Goal: Task Accomplishment & Management: Complete application form

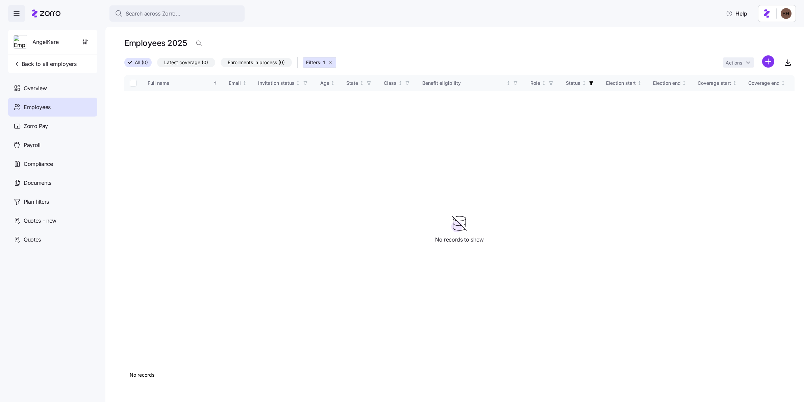
click at [54, 17] on icon at bounding box center [46, 13] width 29 height 8
click at [51, 14] on icon at bounding box center [46, 13] width 29 height 8
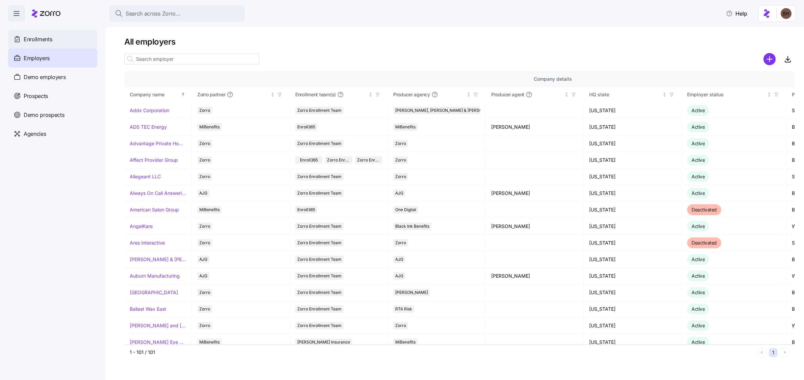
click at [30, 39] on span "Enrollments" at bounding box center [38, 39] width 28 height 8
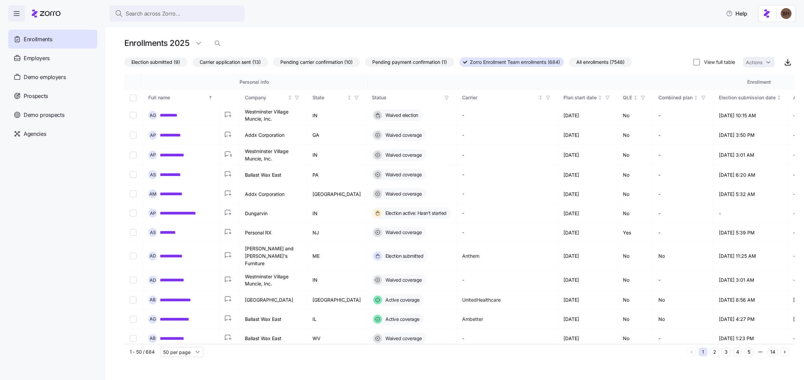
click at [150, 63] on span "Election submitted (9)" at bounding box center [155, 62] width 49 height 9
click at [124, 64] on input "Election submitted (9)" at bounding box center [124, 64] width 0 height 0
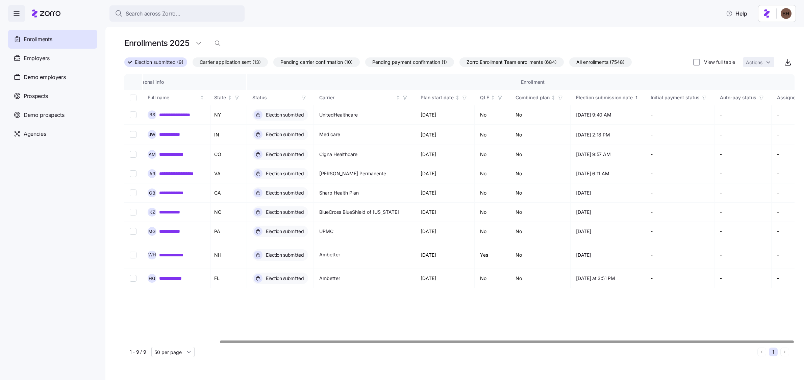
scroll to position [0, 111]
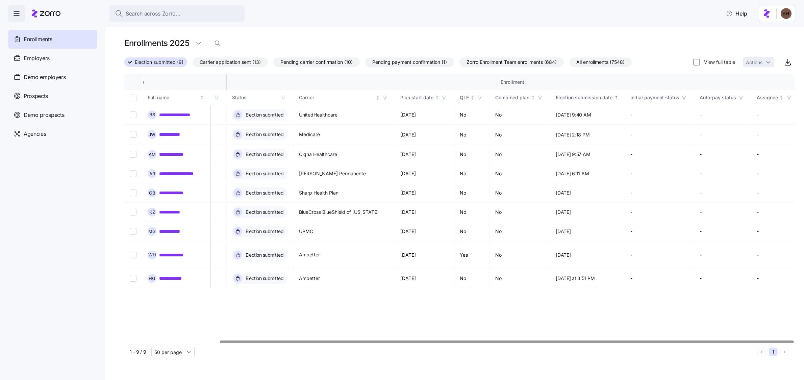
click at [397, 343] on div at bounding box center [507, 341] width 574 height 2
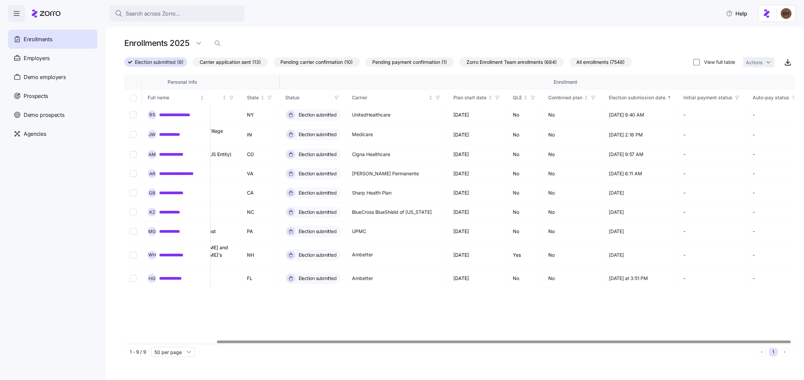
scroll to position [0, 0]
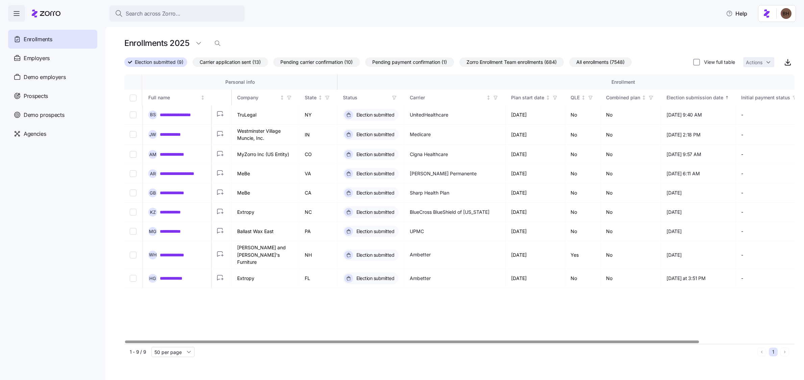
click at [214, 343] on div at bounding box center [412, 341] width 574 height 2
click at [177, 156] on link "**********" at bounding box center [179, 154] width 38 height 7
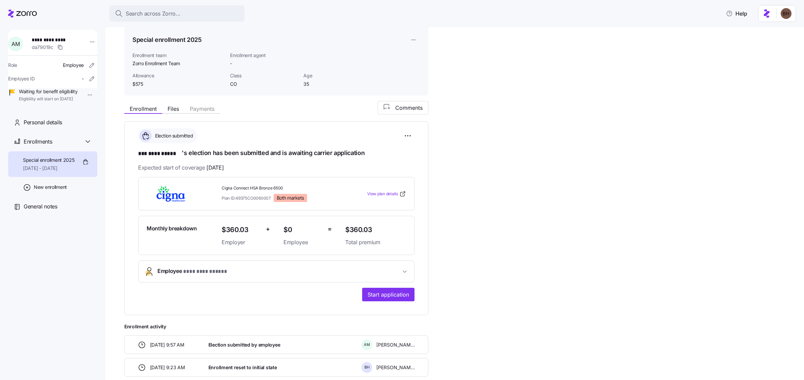
scroll to position [44, 0]
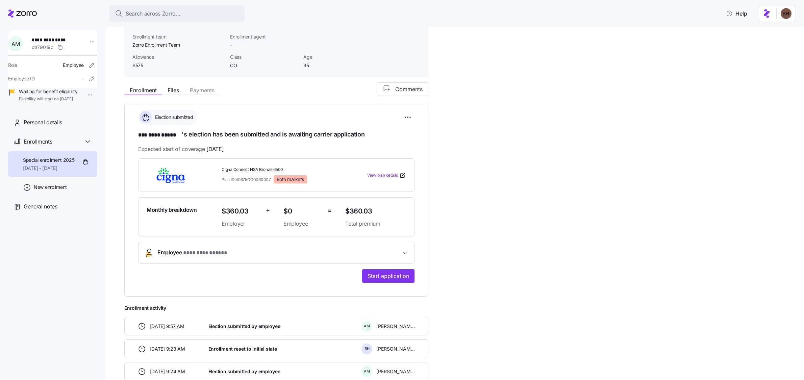
click at [246, 250] on span "**********" at bounding box center [278, 252] width 243 height 9
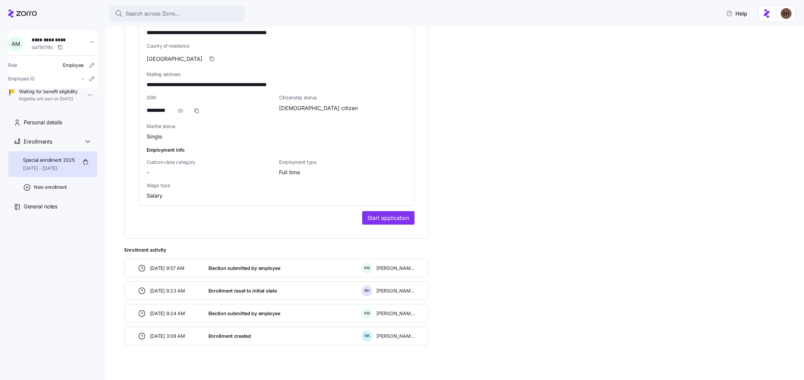
scroll to position [445, 0]
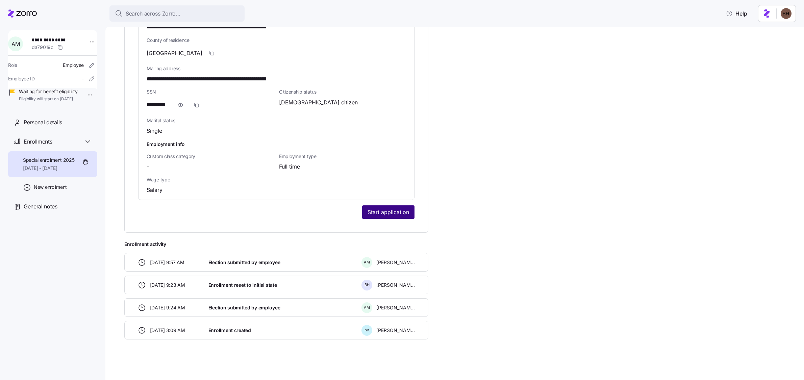
click at [386, 210] on span "Start application" at bounding box center [388, 212] width 42 height 8
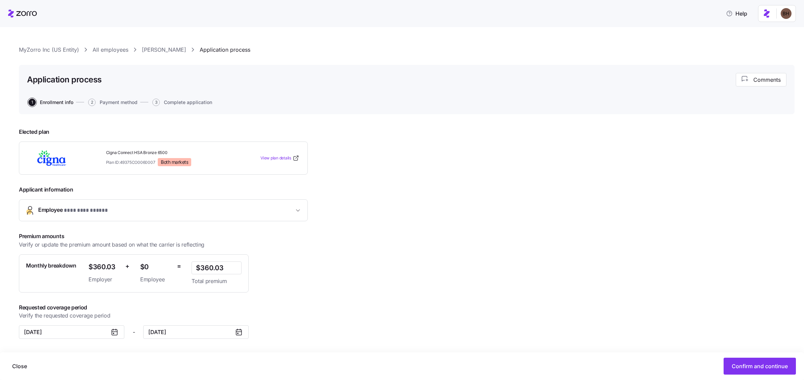
scroll to position [3, 0]
click at [766, 366] on span "Confirm and continue" at bounding box center [759, 366] width 56 height 8
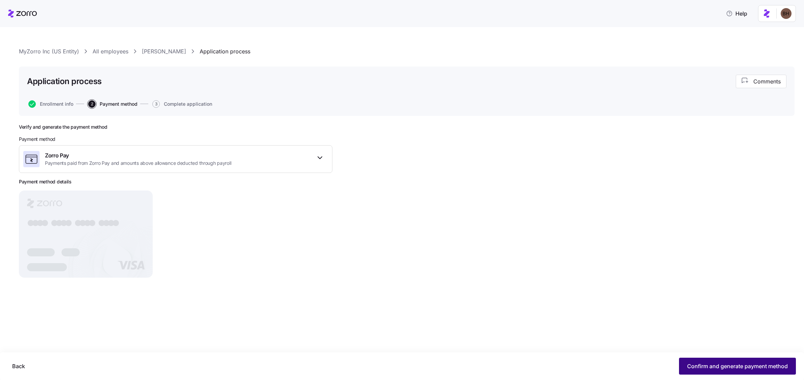
click at [726, 370] on button "Confirm and generate payment method" at bounding box center [737, 366] width 117 height 17
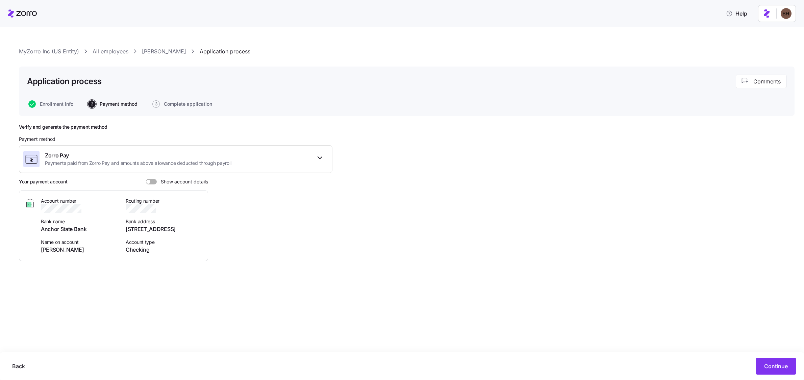
click at [148, 182] on span at bounding box center [148, 182] width 4 height 4
click at [146, 179] on input "Show account details" at bounding box center [146, 179] width 0 height 0
click at [153, 183] on span at bounding box center [154, 182] width 4 height 4
click at [146, 179] on input "Show account details" at bounding box center [146, 179] width 0 height 0
click at [778, 370] on button "Continue" at bounding box center [776, 366] width 40 height 17
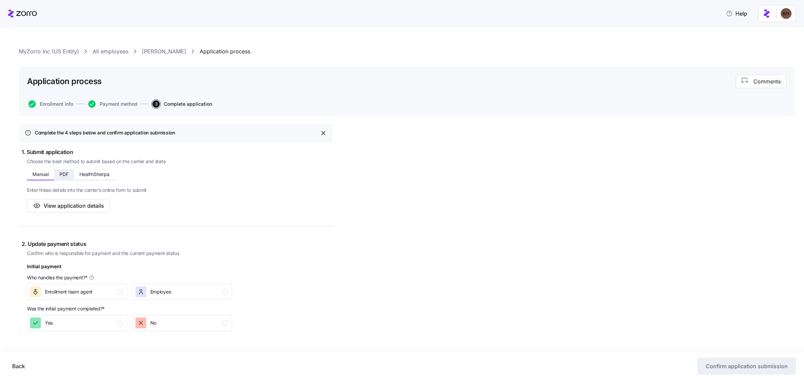
click at [66, 176] on span "PDF" at bounding box center [63, 174] width 9 height 5
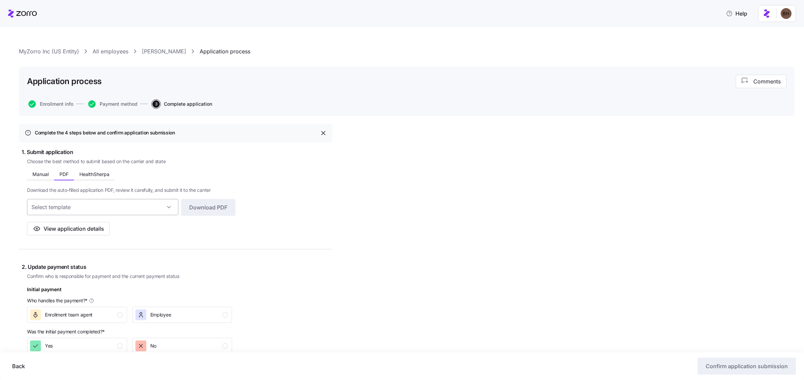
click at [158, 210] on input at bounding box center [102, 207] width 151 height 16
click at [300, 235] on div "Choose the best method to submit based on the carrier and state Manual PDF Heal…" at bounding box center [179, 197] width 305 height 78
click at [107, 177] on button "HealthSherpa" at bounding box center [94, 174] width 41 height 10
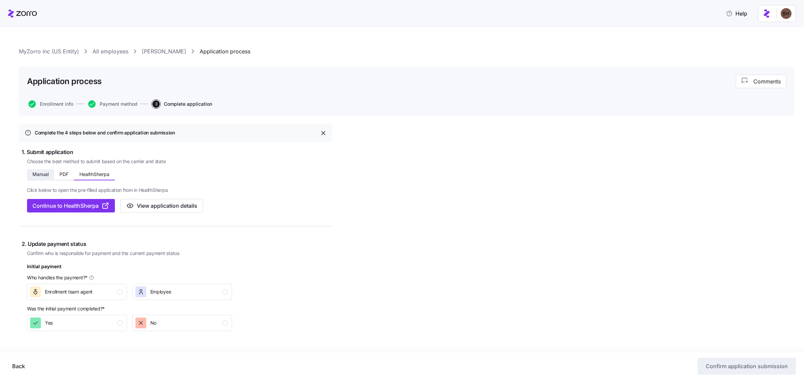
click at [38, 174] on span "Manual" at bounding box center [40, 174] width 16 height 5
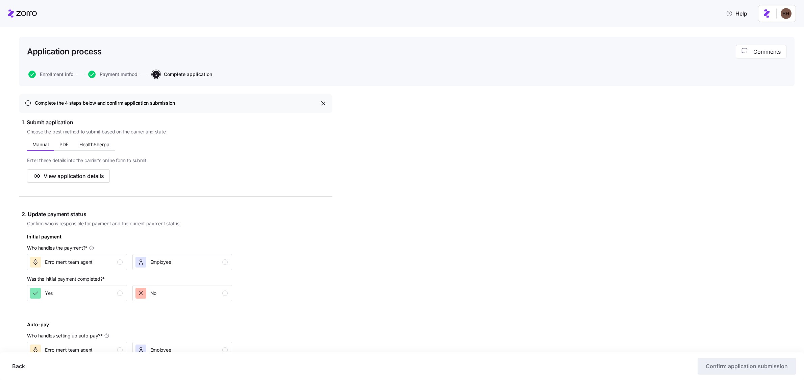
scroll to position [36, 0]
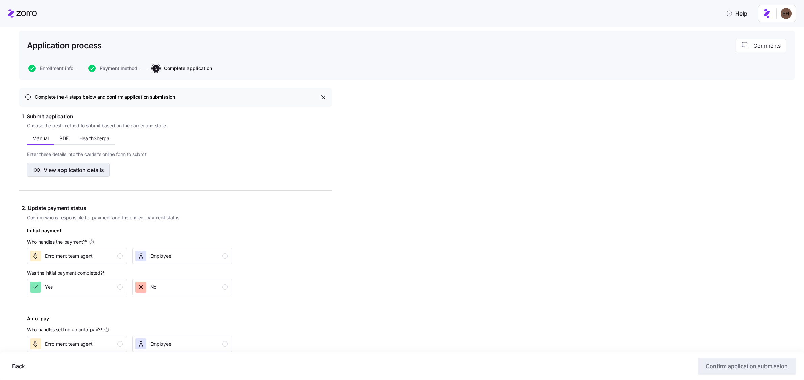
click at [99, 172] on span "View application details" at bounding box center [74, 170] width 60 height 8
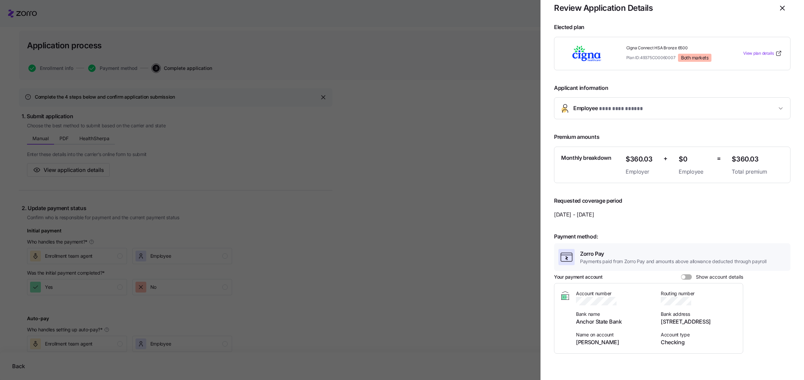
scroll to position [15, 0]
click at [761, 110] on span "**********" at bounding box center [674, 107] width 203 height 9
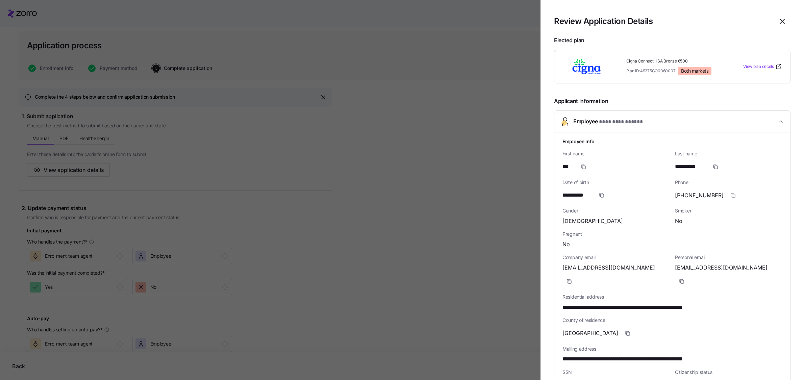
scroll to position [0, 0]
click at [779, 121] on button "**********" at bounding box center [672, 122] width 236 height 22
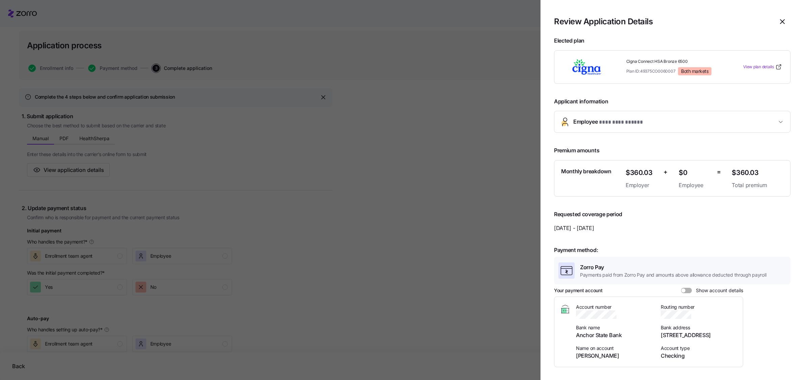
click at [709, 128] on button "**********" at bounding box center [672, 121] width 236 height 21
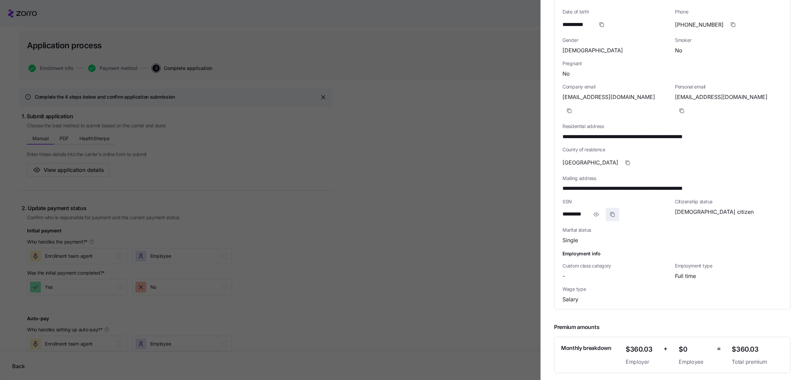
scroll to position [171, 0]
click at [599, 210] on icon "button" at bounding box center [596, 214] width 7 height 8
click at [605, 212] on icon "button" at bounding box center [603, 213] width 5 height 3
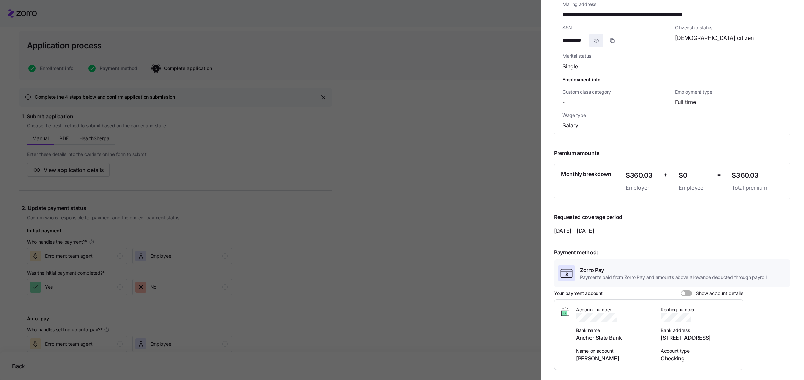
scroll to position [351, 0]
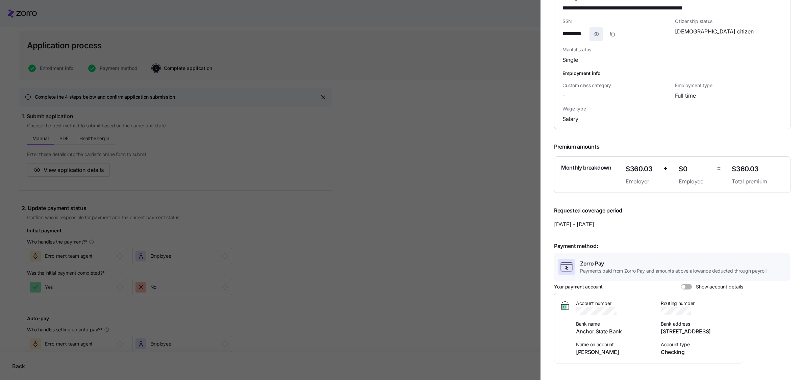
click at [686, 284] on span at bounding box center [688, 286] width 7 height 5
click at [681, 284] on input "Show account details" at bounding box center [681, 284] width 0 height 0
click at [686, 284] on span at bounding box center [684, 286] width 7 height 5
click at [681, 284] on input "Show account details" at bounding box center [681, 284] width 0 height 0
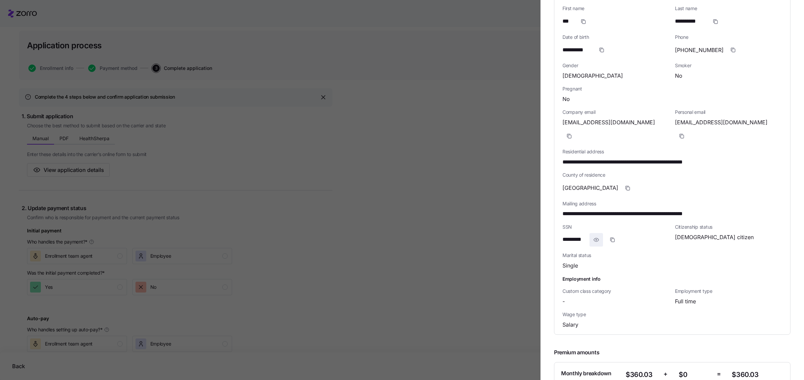
scroll to position [143, 0]
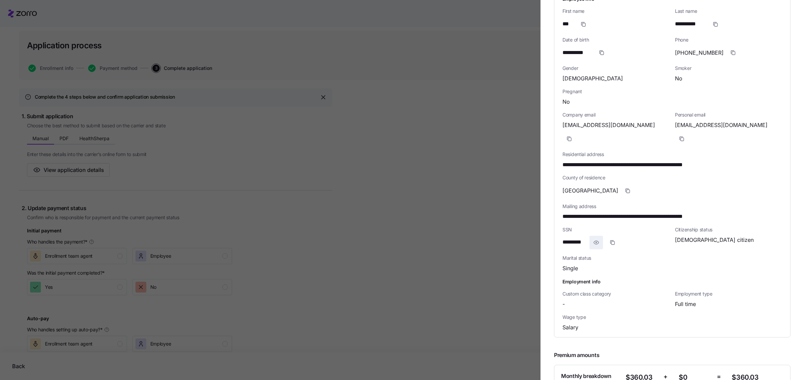
click at [431, 211] on div at bounding box center [402, 190] width 804 height 380
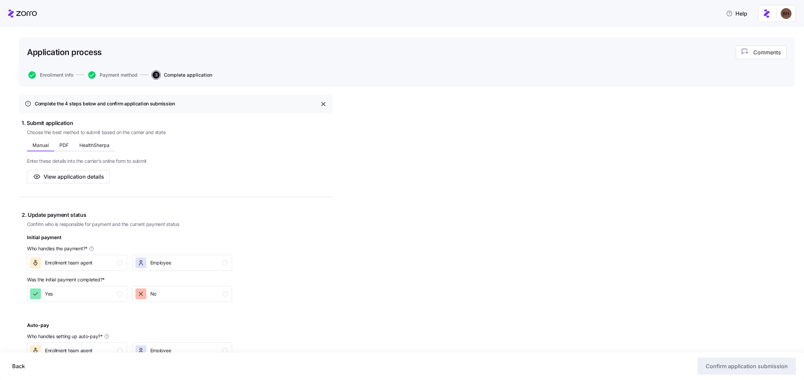
scroll to position [0, 0]
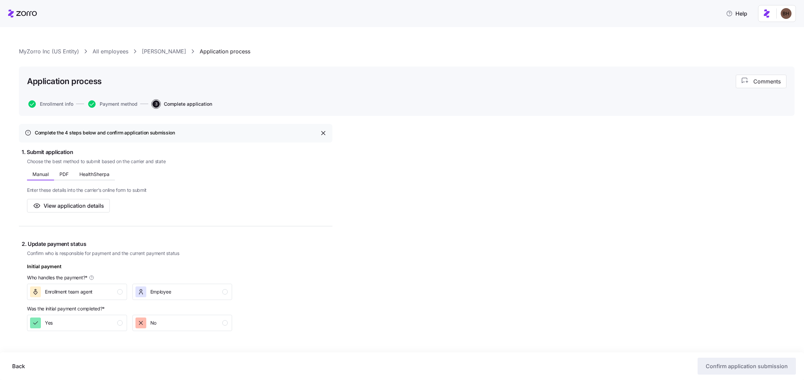
click at [160, 49] on link "[PERSON_NAME]" at bounding box center [164, 51] width 44 height 8
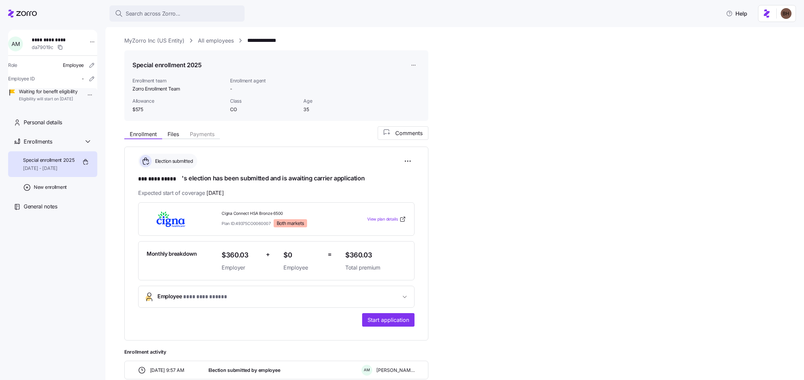
click at [22, 11] on icon at bounding box center [26, 13] width 21 height 5
click at [23, 15] on icon at bounding box center [22, 13] width 29 height 8
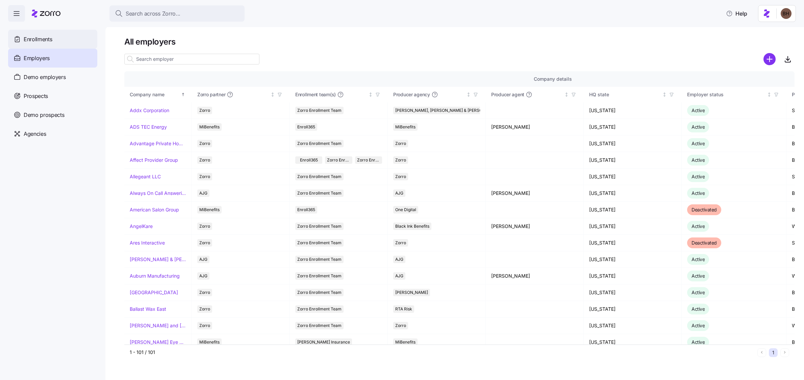
click at [48, 40] on span "Enrollments" at bounding box center [38, 39] width 28 height 8
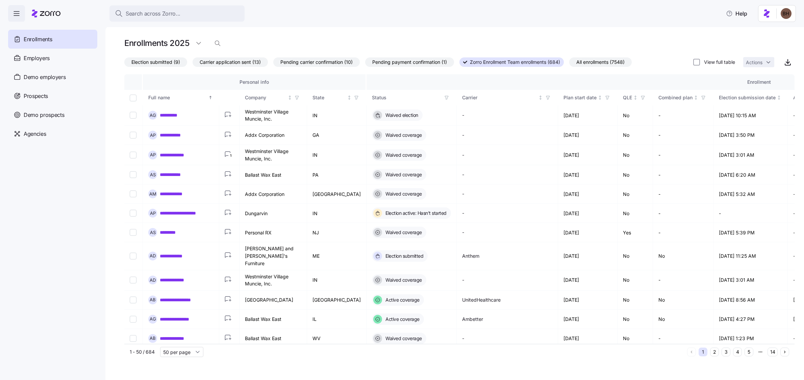
click at [226, 64] on span "Carrier application sent (13)" at bounding box center [230, 62] width 61 height 9
click at [192, 64] on input "Carrier application sent (13)" at bounding box center [192, 64] width 0 height 0
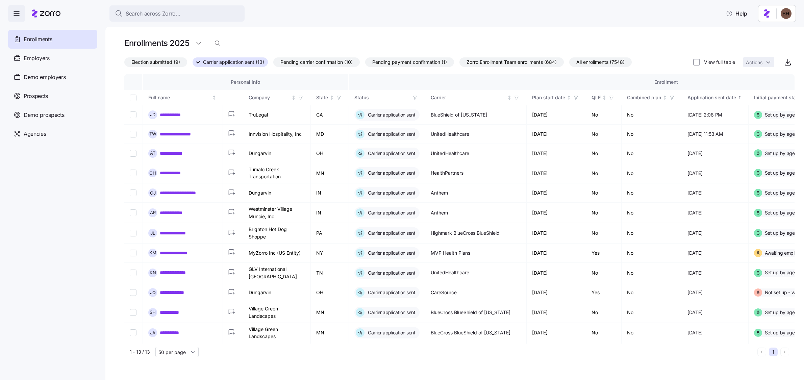
click at [152, 64] on span "Election submitted (9)" at bounding box center [155, 62] width 49 height 9
click at [124, 64] on input "Election submitted (9)" at bounding box center [124, 64] width 0 height 0
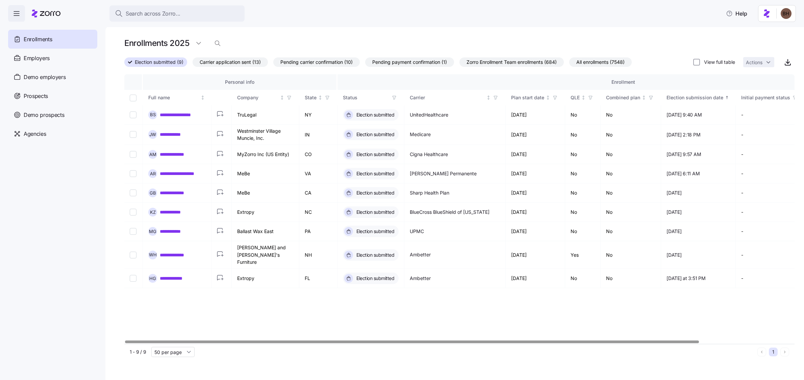
click at [225, 60] on span "Carrier application sent (13)" at bounding box center [230, 62] width 61 height 9
click at [192, 64] on input "Carrier application sent (13)" at bounding box center [192, 64] width 0 height 0
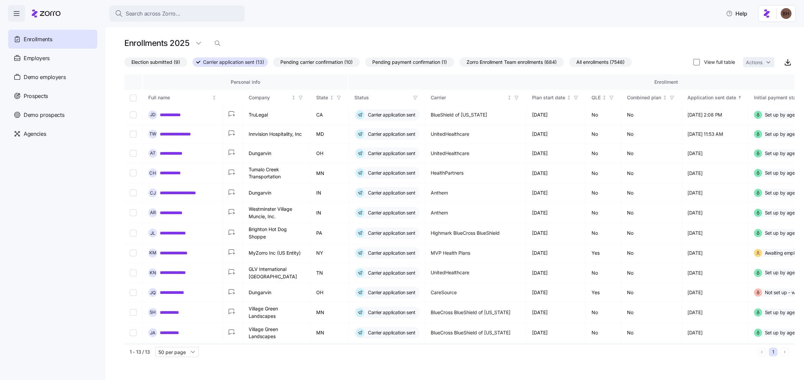
click at [313, 65] on span "Pending carrier confirmation (10)" at bounding box center [316, 62] width 72 height 9
click at [273, 64] on input "Pending carrier confirmation (10)" at bounding box center [273, 64] width 0 height 0
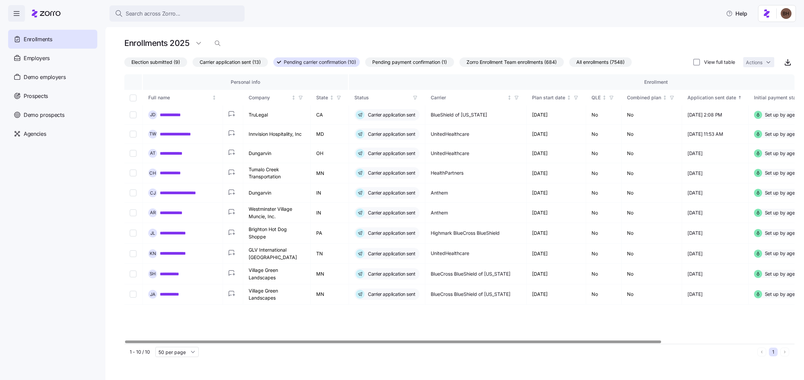
click at [418, 63] on span "Pending payment confirmation (1)" at bounding box center [409, 62] width 75 height 9
click at [365, 64] on input "Pending payment confirmation (1)" at bounding box center [365, 64] width 0 height 0
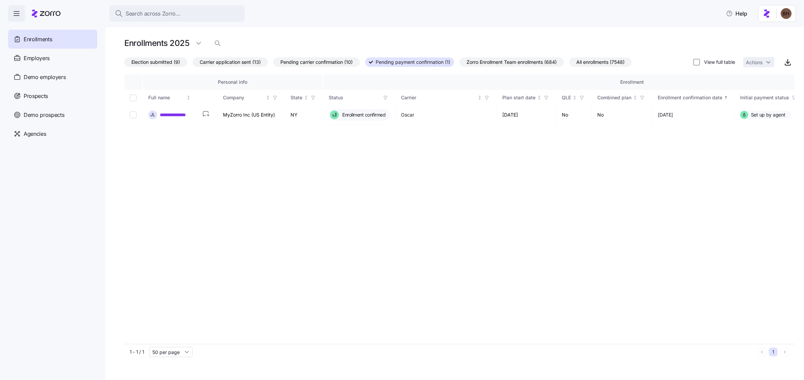
click at [323, 62] on span "Pending carrier confirmation (10)" at bounding box center [316, 62] width 72 height 9
click at [273, 64] on input "Pending carrier confirmation (10)" at bounding box center [273, 64] width 0 height 0
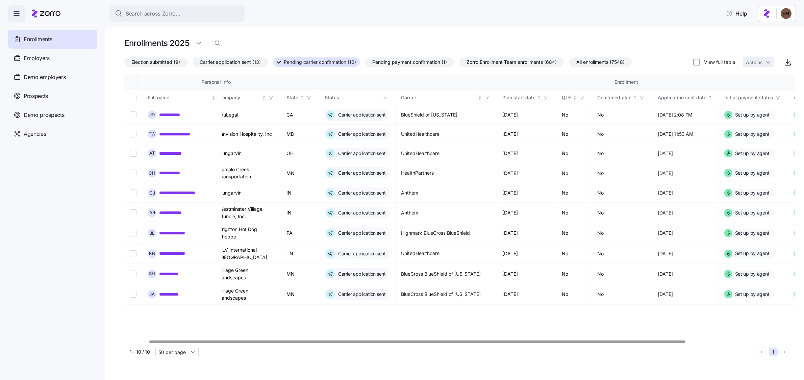
click at [587, 340] on div at bounding box center [417, 341] width 536 height 2
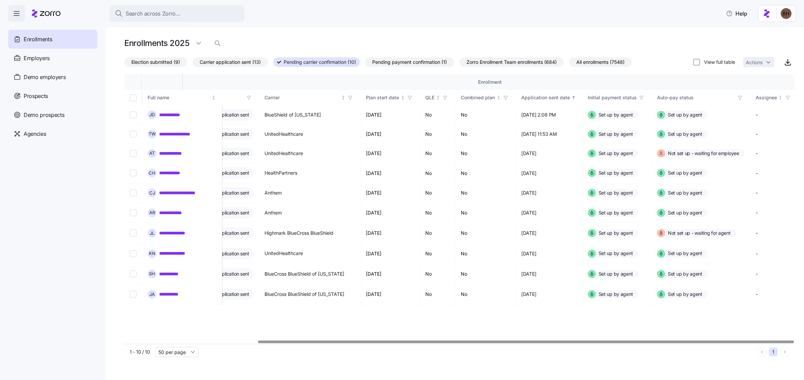
click at [555, 344] on div at bounding box center [459, 342] width 670 height 4
click at [556, 343] on div at bounding box center [459, 342] width 670 height 4
click at [635, 340] on div at bounding box center [526, 341] width 536 height 2
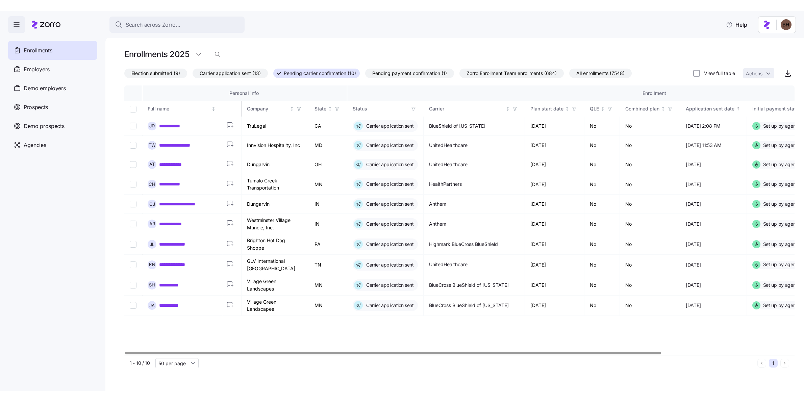
scroll to position [0, 0]
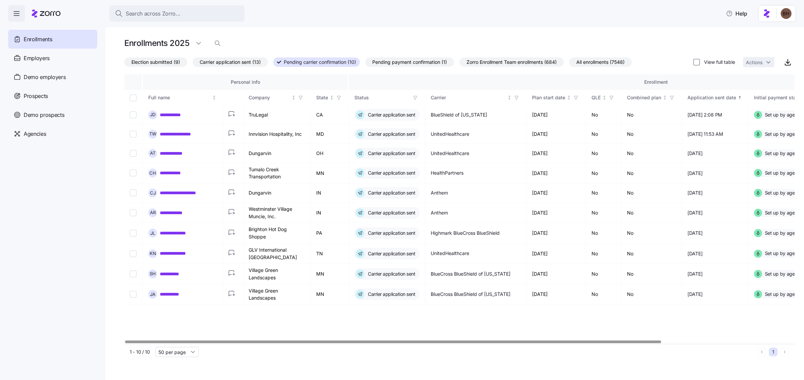
click at [440, 343] on div at bounding box center [393, 341] width 536 height 2
click at [388, 63] on span "Pending payment confirmation (1)" at bounding box center [409, 62] width 75 height 9
click at [365, 64] on input "Pending payment confirmation (1)" at bounding box center [365, 64] width 0 height 0
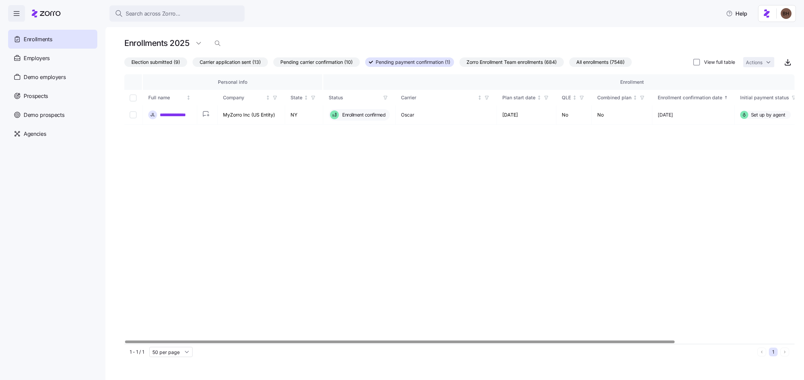
click at [513, 66] on span "Zorro Enrollment Team enrollments (684)" at bounding box center [511, 62] width 90 height 9
click at [459, 64] on input "Zorro Enrollment Team enrollments (684)" at bounding box center [459, 64] width 0 height 0
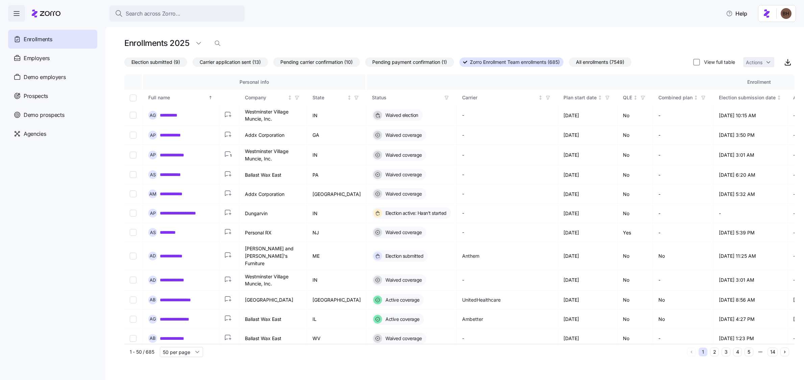
click at [381, 64] on span "Pending payment confirmation (1)" at bounding box center [409, 62] width 75 height 9
click at [365, 64] on input "Pending payment confirmation (1)" at bounding box center [365, 64] width 0 height 0
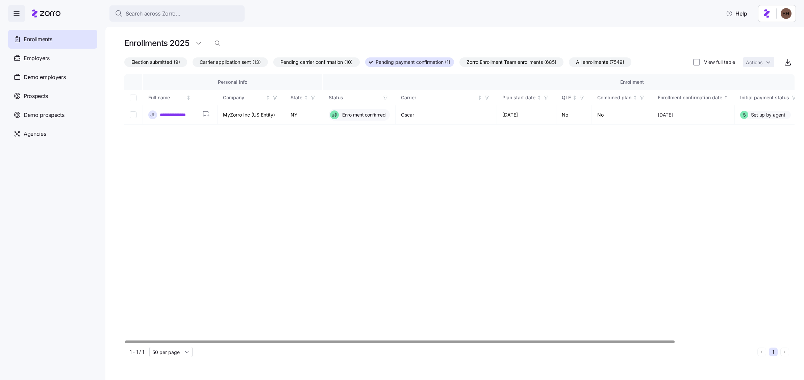
click at [284, 64] on span "Pending carrier confirmation (10)" at bounding box center [316, 62] width 72 height 9
click at [273, 64] on input "Pending carrier confirmation (10)" at bounding box center [273, 64] width 0 height 0
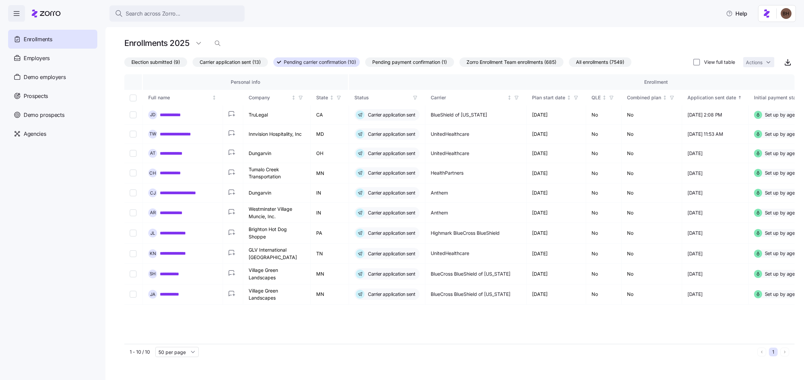
click at [418, 63] on span "Pending payment confirmation (1)" at bounding box center [409, 62] width 75 height 9
click at [365, 64] on input "Pending payment confirmation (1)" at bounding box center [365, 64] width 0 height 0
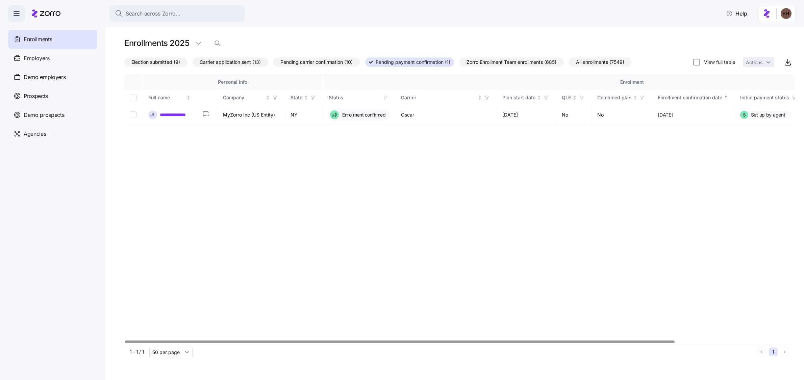
click at [325, 64] on span "Pending carrier confirmation (10)" at bounding box center [316, 62] width 72 height 9
click at [273, 64] on input "Pending carrier confirmation (10)" at bounding box center [273, 64] width 0 height 0
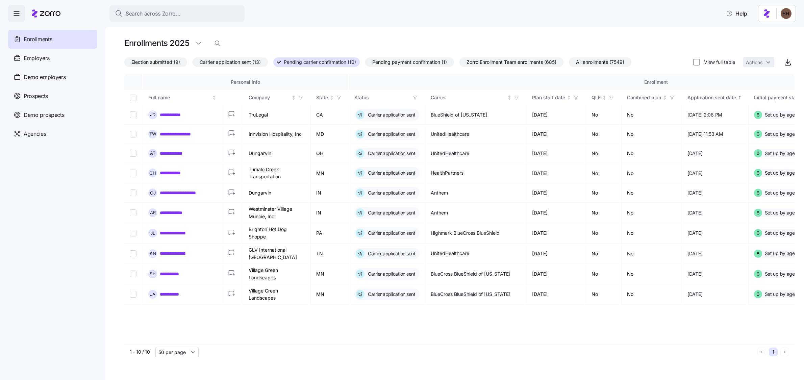
click at [152, 64] on span "Election submitted (9)" at bounding box center [155, 62] width 49 height 9
click at [124, 64] on input "Election submitted (9)" at bounding box center [124, 64] width 0 height 0
